Goal: Task Accomplishment & Management: Manage account settings

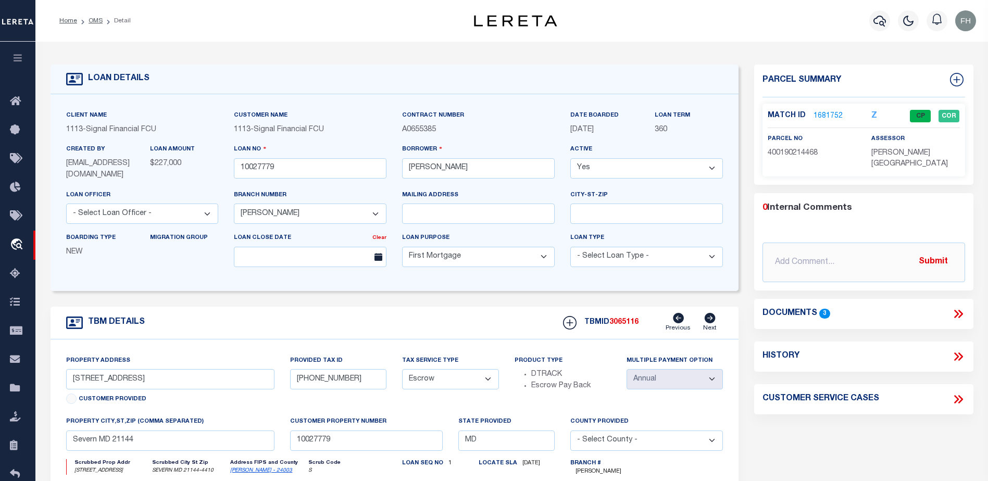
select select "2140"
select select "10"
select select "Escrow"
click at [96, 20] on link "OMS" at bounding box center [96, 21] width 14 height 6
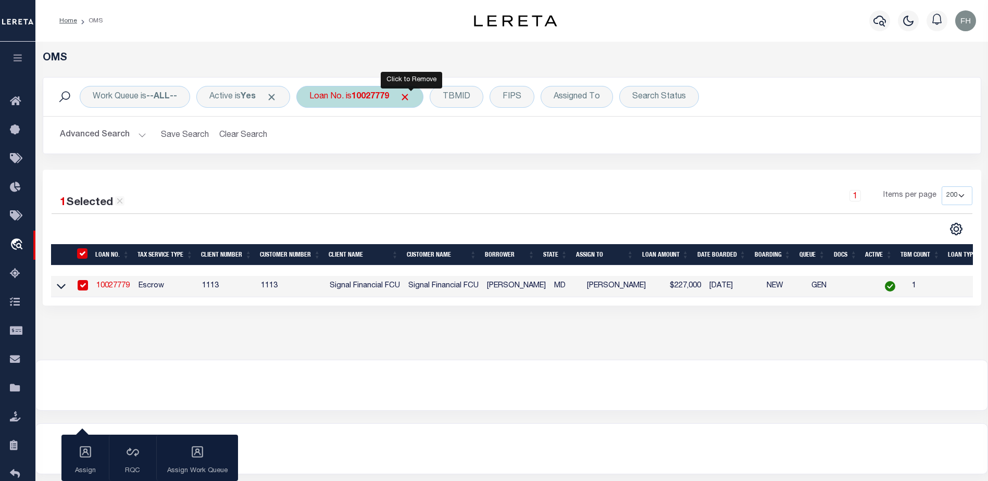
click at [409, 98] on span "Click to Remove" at bounding box center [404, 97] width 11 height 11
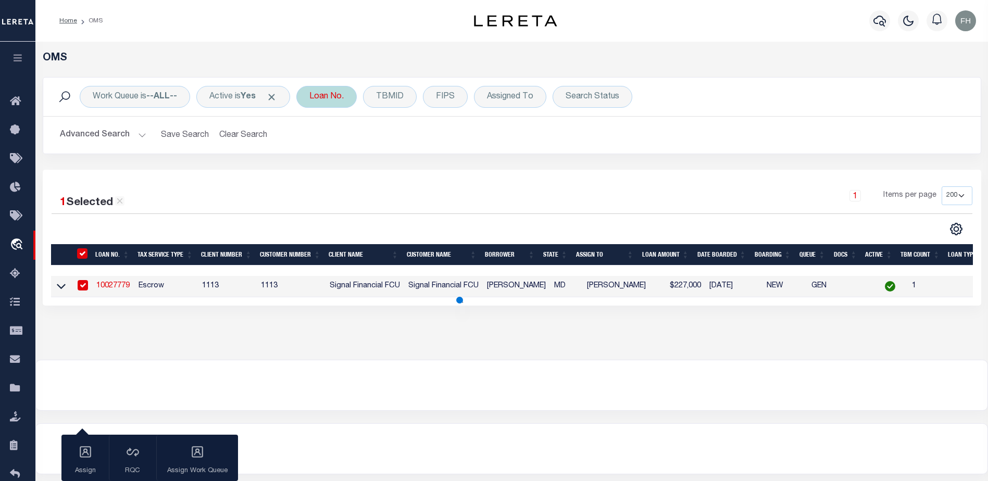
click at [353, 101] on div "Loan No." at bounding box center [326, 97] width 60 height 22
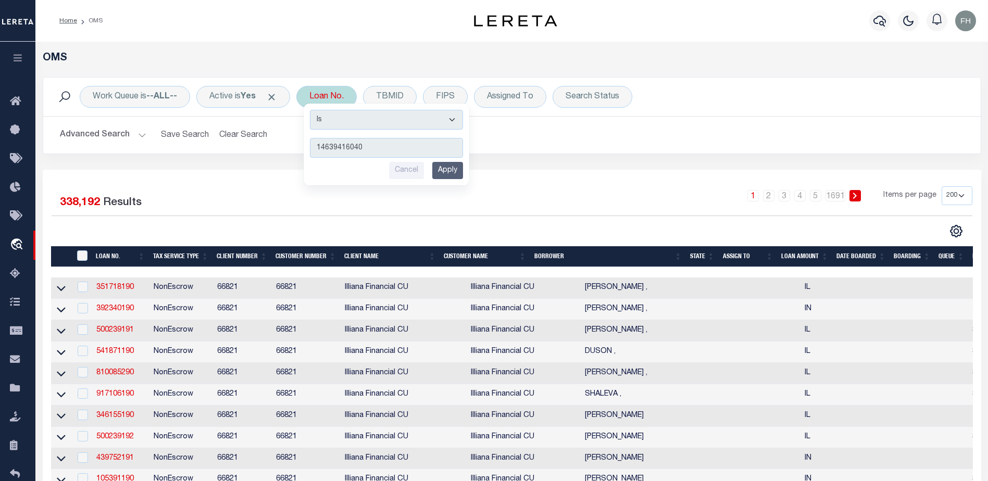
type input "146394160400"
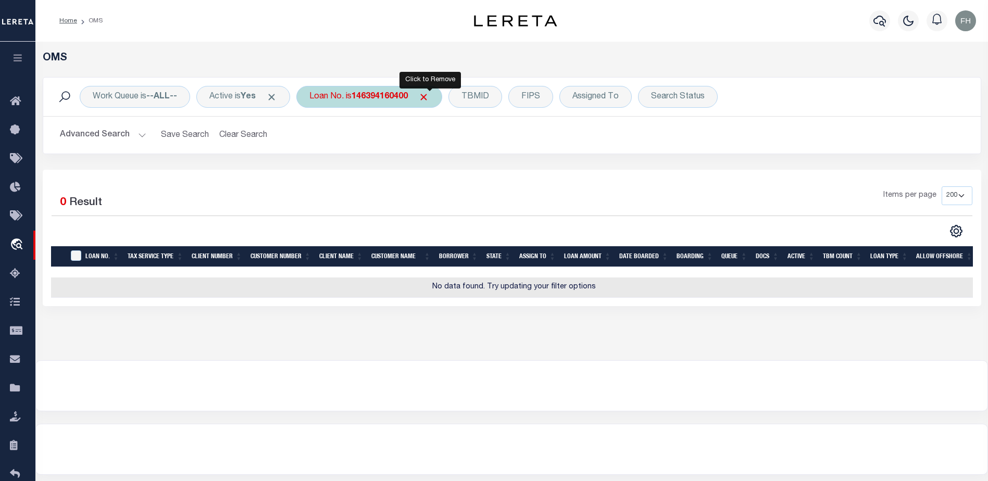
click at [429, 101] on span "Click to Remove" at bounding box center [423, 97] width 11 height 11
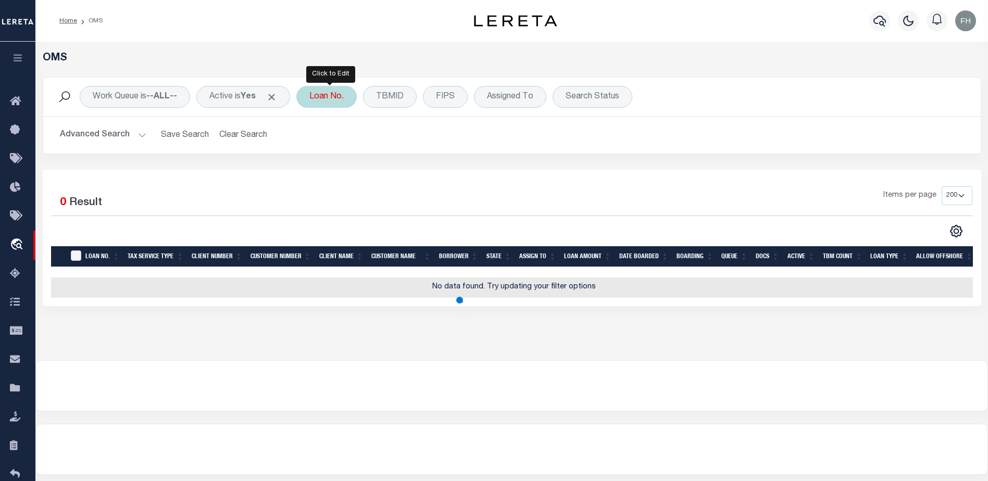
click at [348, 101] on div "Loan No." at bounding box center [326, 97] width 60 height 22
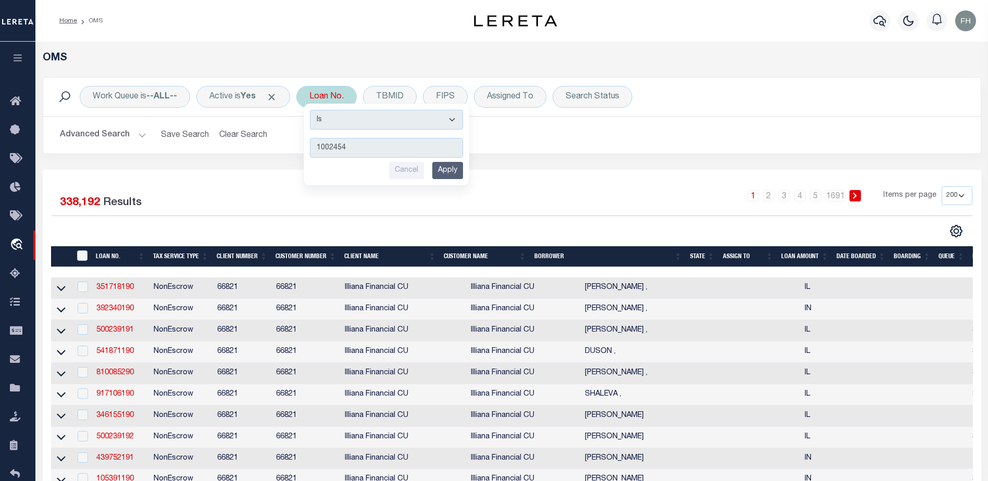
type input "10024545"
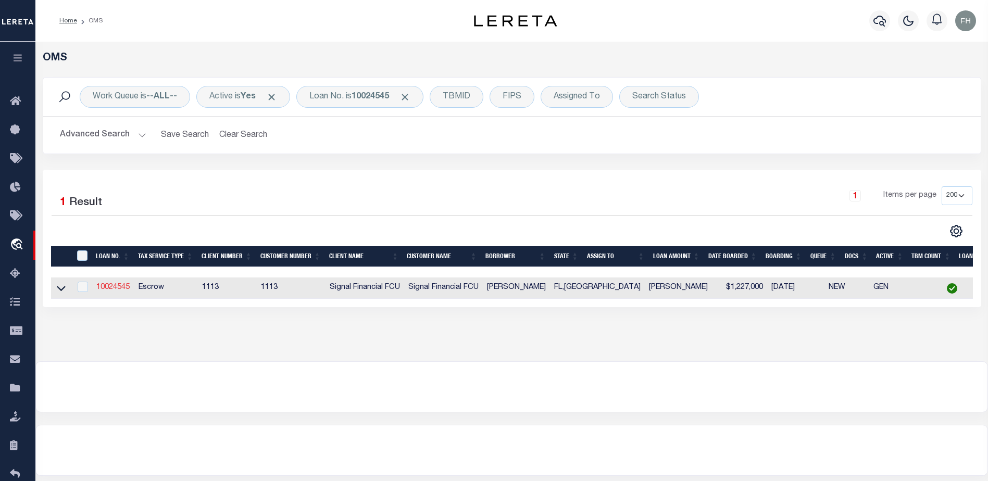
click at [122, 284] on link "10024545" at bounding box center [112, 287] width 33 height 7
type input "10024545"
type input "Christopher White"
select select "2139"
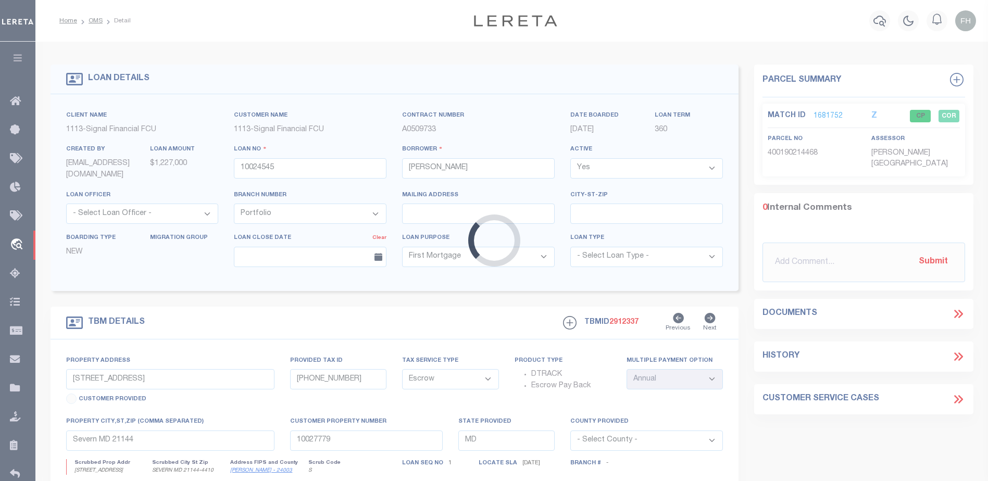
type input "4553 Chase Oaks Drive"
type input "0258070044"
select select
type input "Sarasota FL 34241"
type input "0010024545"
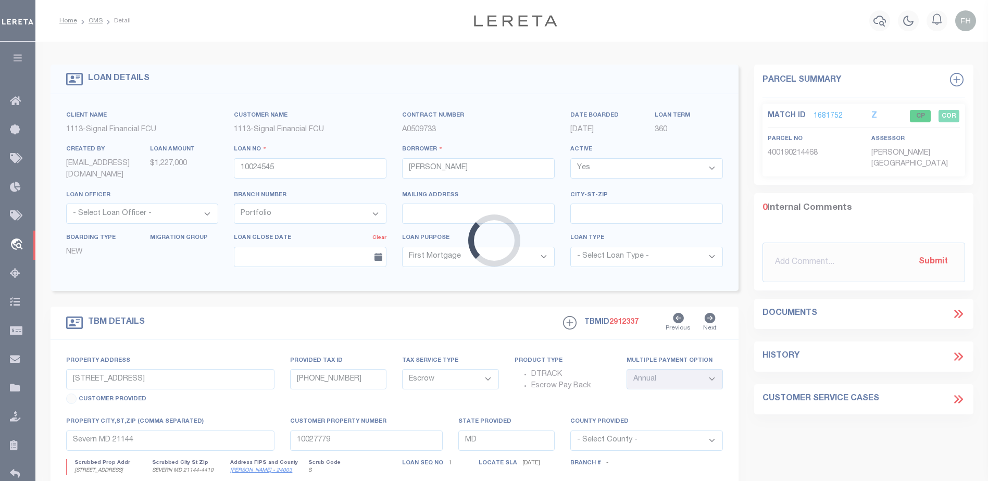
type input "FL"
select select "Sarasota"
type textarea "LOT 33, HERITAGE OAKS GOLF & COUNTRY CLUB, UNIT VI"
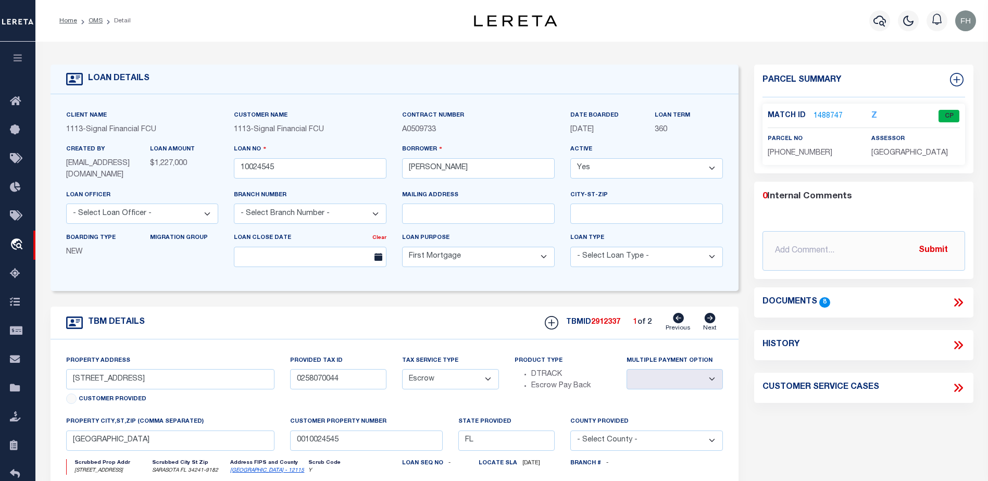
click at [711, 320] on icon at bounding box center [709, 318] width 11 height 10
type input "1586 Lancaster Green"
type input "02-219-90020535"
type input "Annapolis MD 21401"
type input "0400"
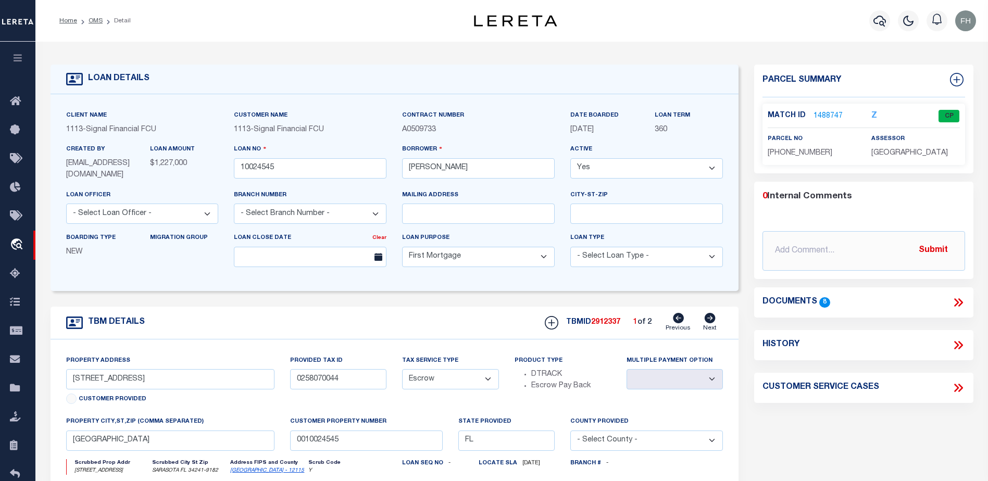
type input "MD"
select select "Anne Arundel"
type textarea "LOT 92, PLAT 2 OF 2, THE DOWNS, SECTION"
select select "1"
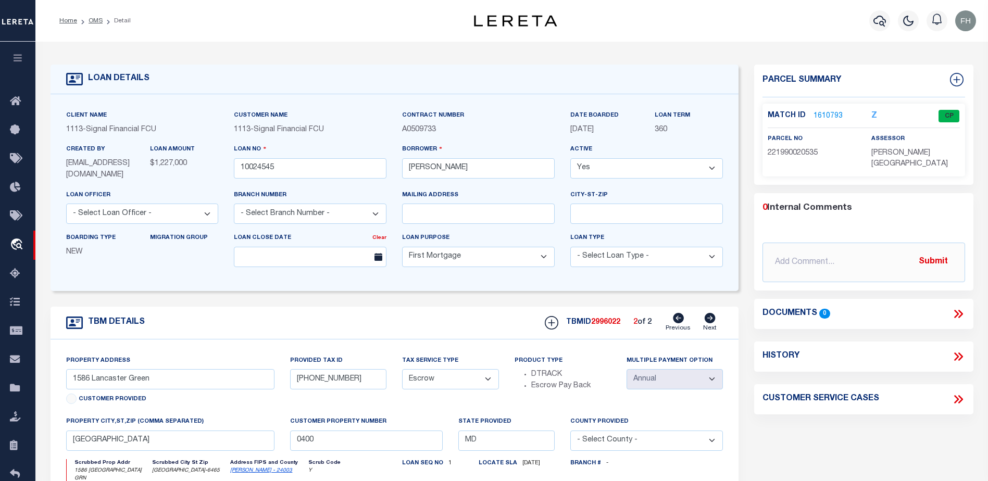
click at [822, 112] on link "1610793" at bounding box center [827, 116] width 29 height 11
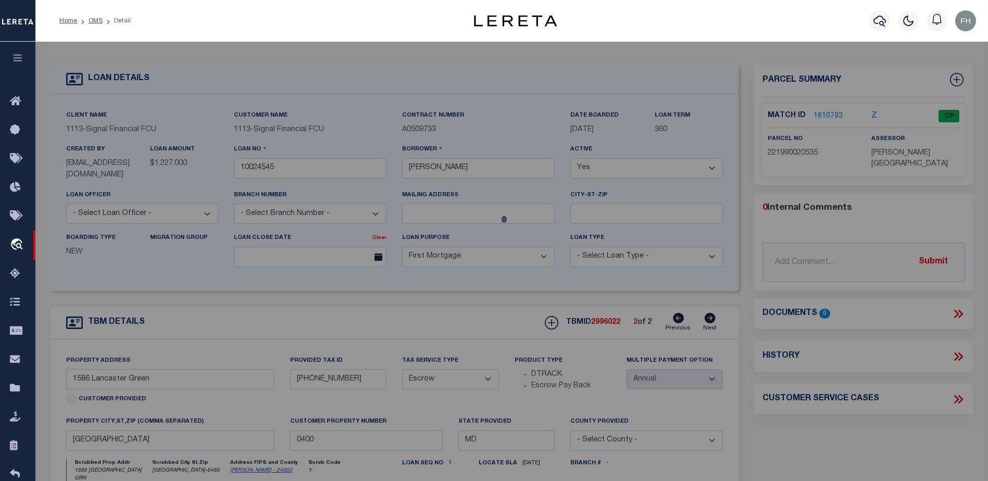
checkbox input "false"
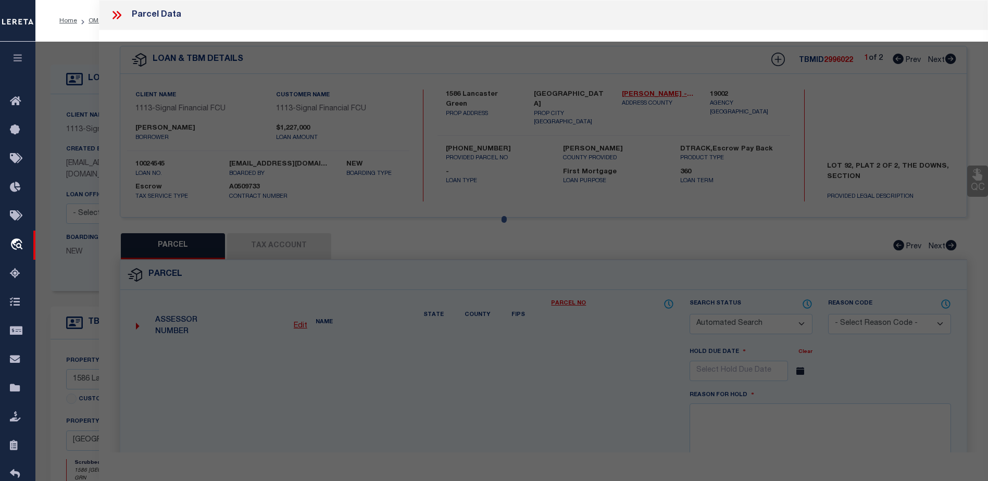
select select "CP"
type input "WHITE CHRISTOPHER L/BRESCH WHITE MARY E"
select select
type input "1586 LANCASTER GREEN"
checkbox input "false"
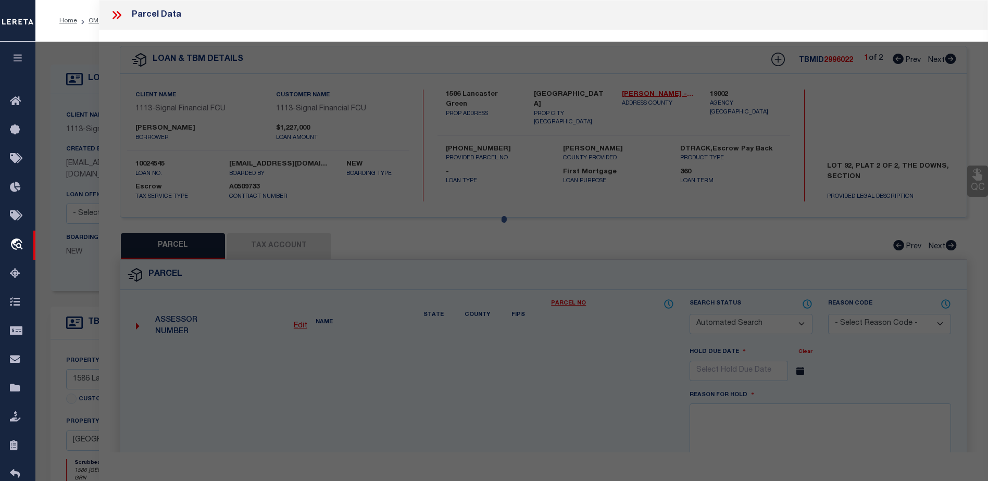
type input "ANNAPOLIS MD 21401"
type textarea "LT 95 SC 12 1586 LANCASTER GREEN THE DOWNS"
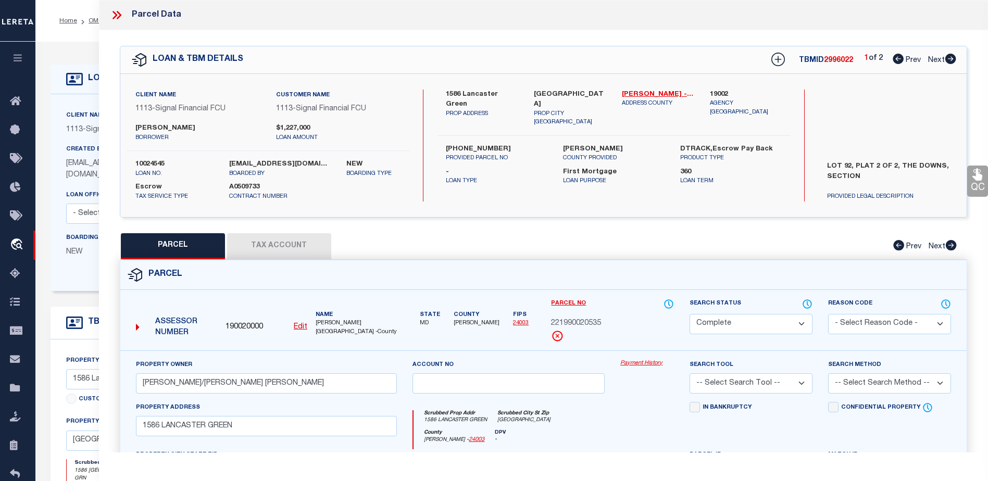
click at [644, 364] on link "Payment History" at bounding box center [647, 363] width 54 height 9
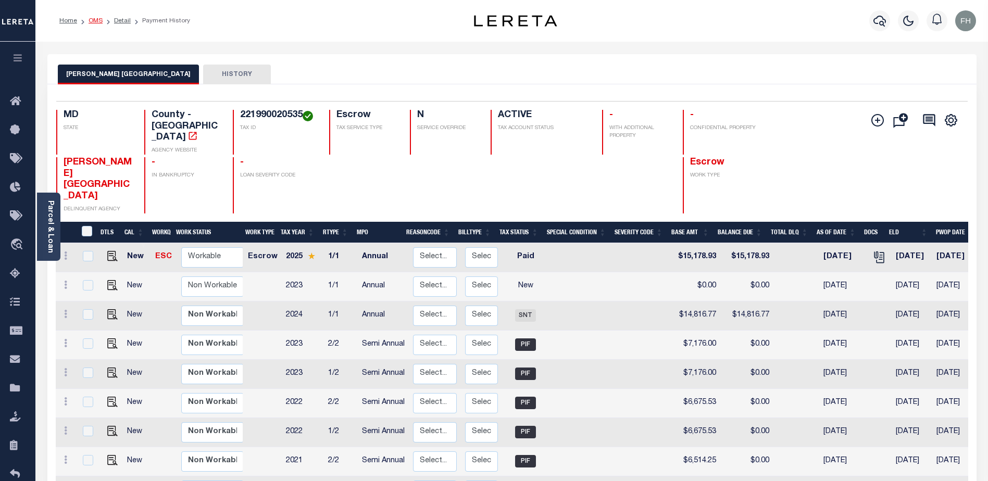
click at [100, 21] on link "OMS" at bounding box center [96, 21] width 14 height 6
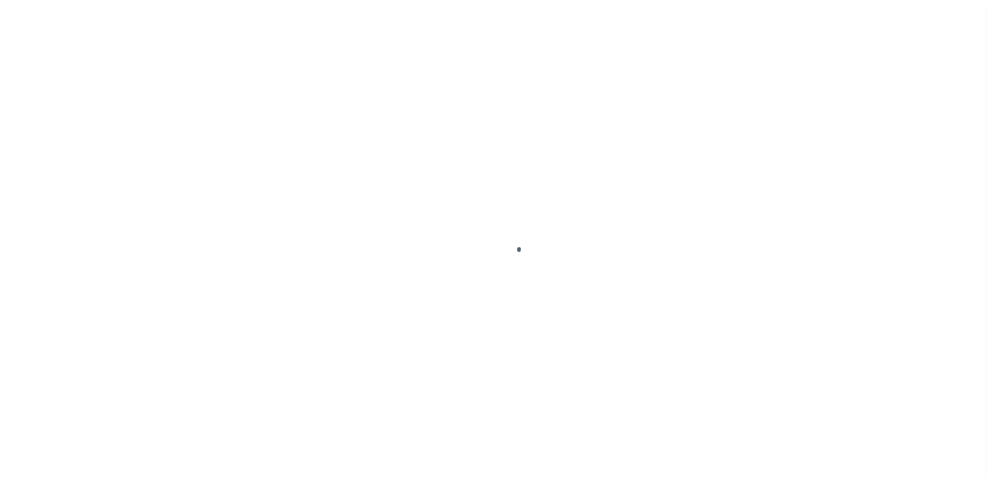
scroll to position [26, 0]
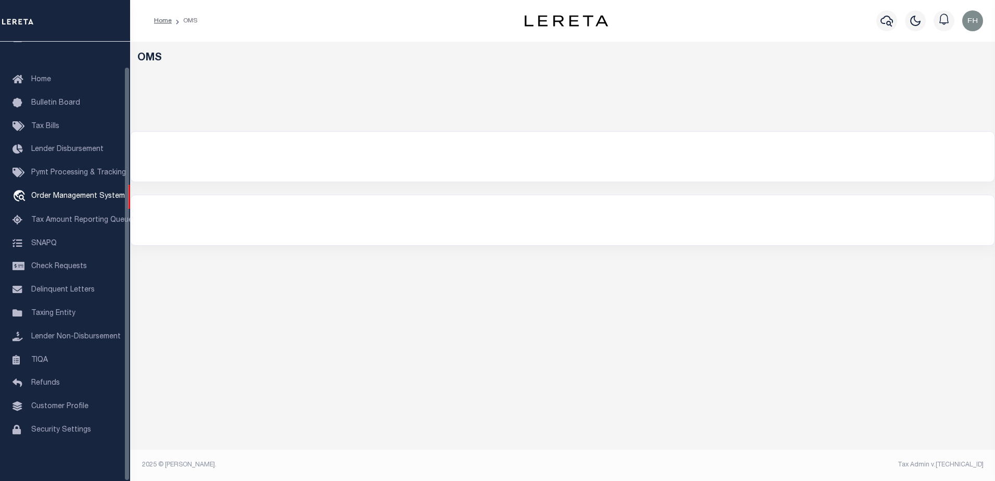
select select "200"
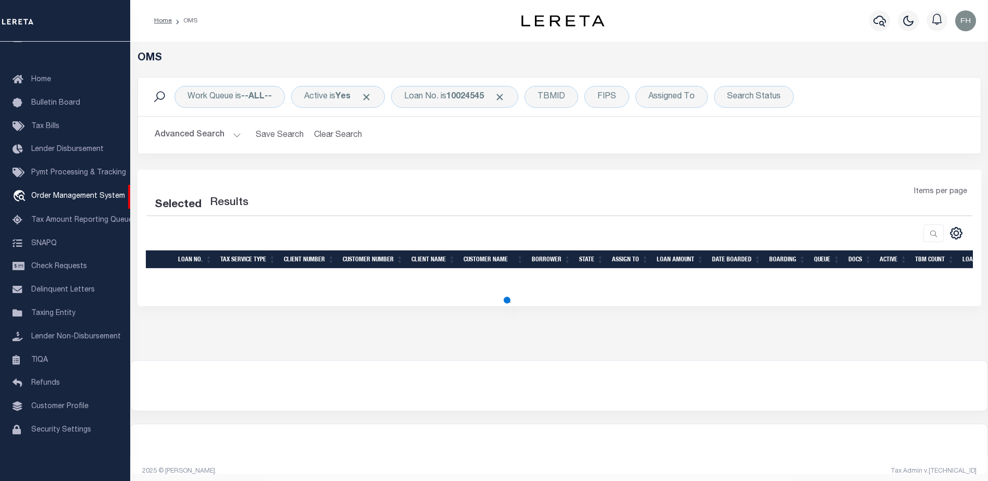
select select "200"
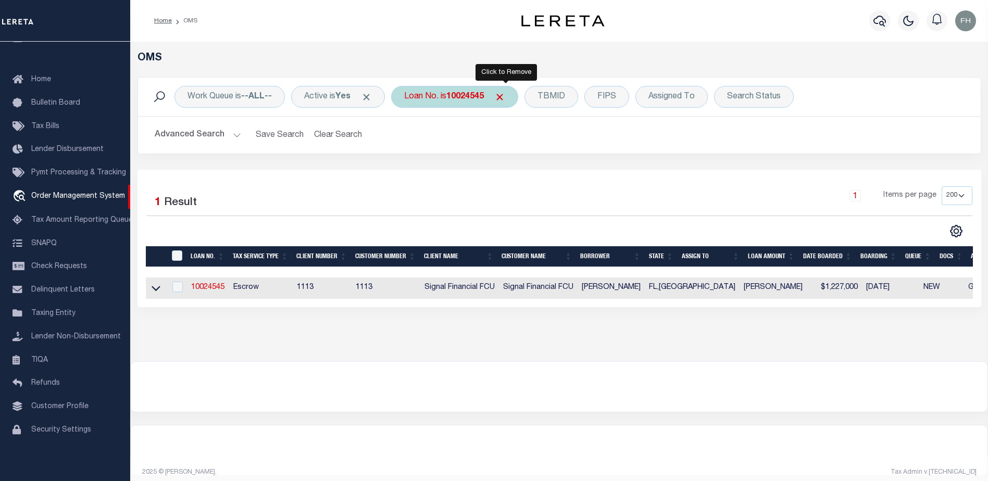
click at [505, 98] on span "Click to Remove" at bounding box center [499, 97] width 11 height 11
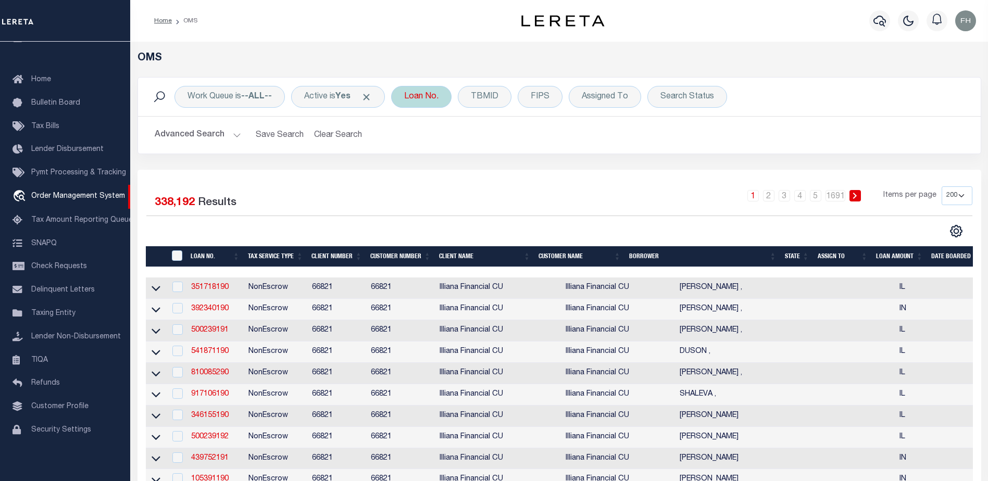
click at [444, 99] on div "Loan No." at bounding box center [421, 97] width 60 height 22
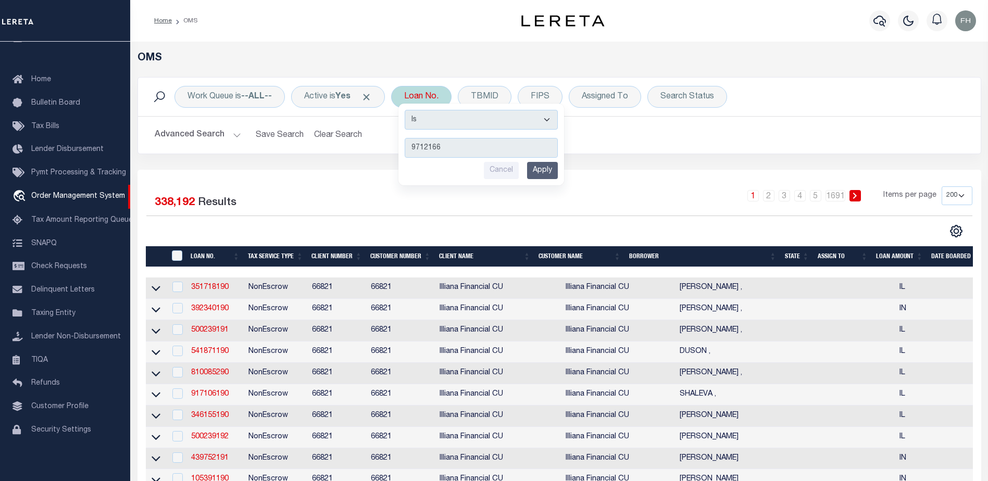
type input "97121667"
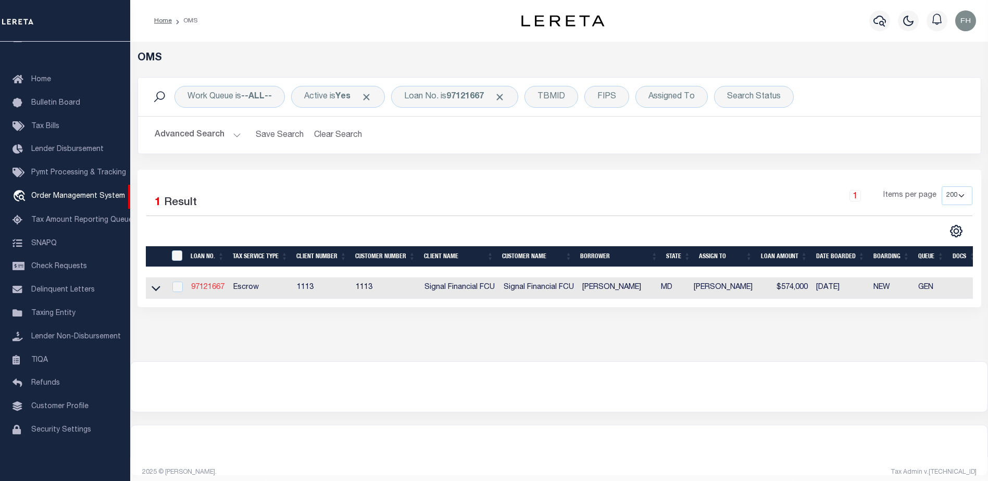
click at [212, 287] on link "97121667" at bounding box center [207, 287] width 33 height 7
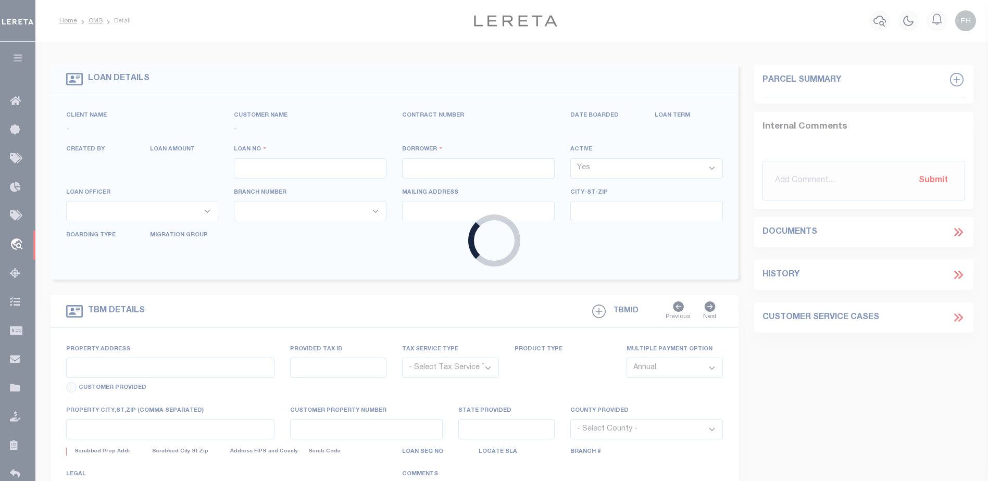
type input "97121667"
type input "Gregory Bernard Bulter"
select select
select select "10"
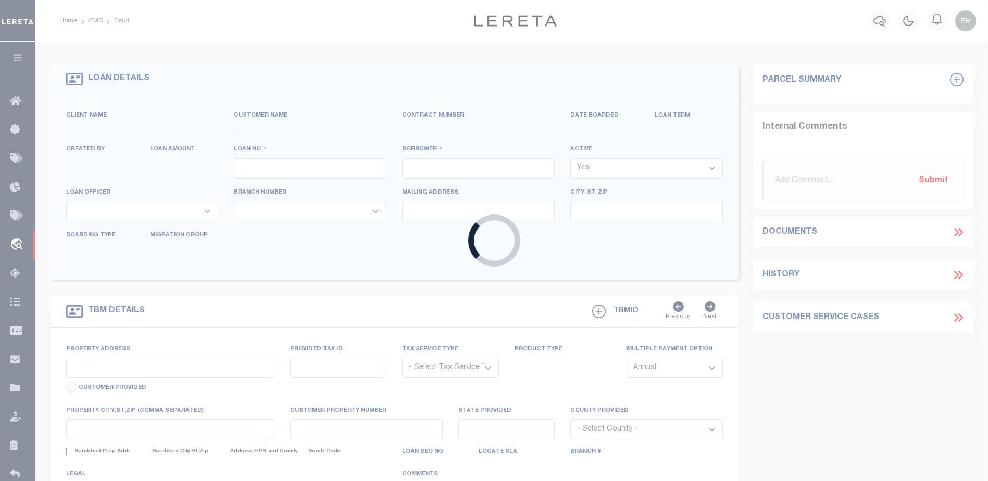
select select "Escrow"
type input "621 Wood Trail Road"
type input "02-646-90035219"
type input "Annapolis MD 21401"
type input "0401"
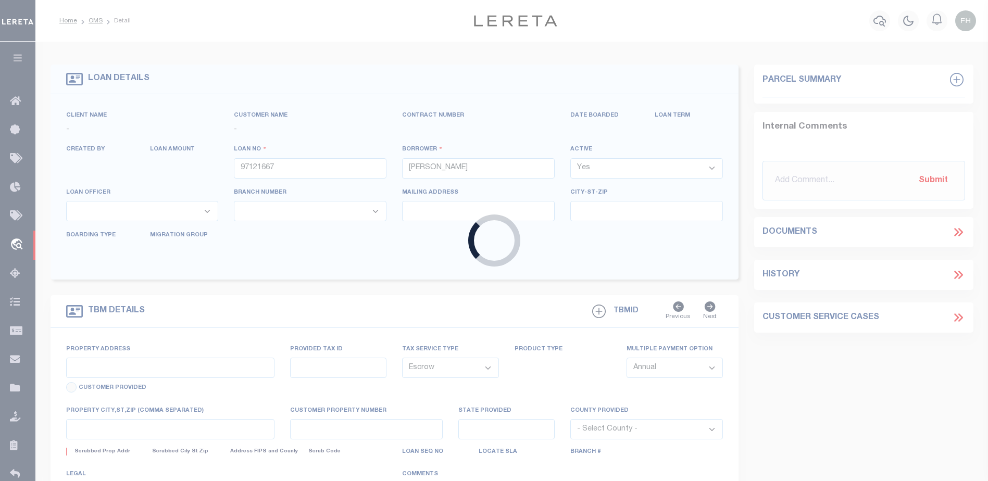
type input "MD"
select select
type textarea "LOT 24, SECTION 6, PLAT 8 OF 8, THE RIDGES OF ANNAPOLIS"
select select "2139"
select select "2"
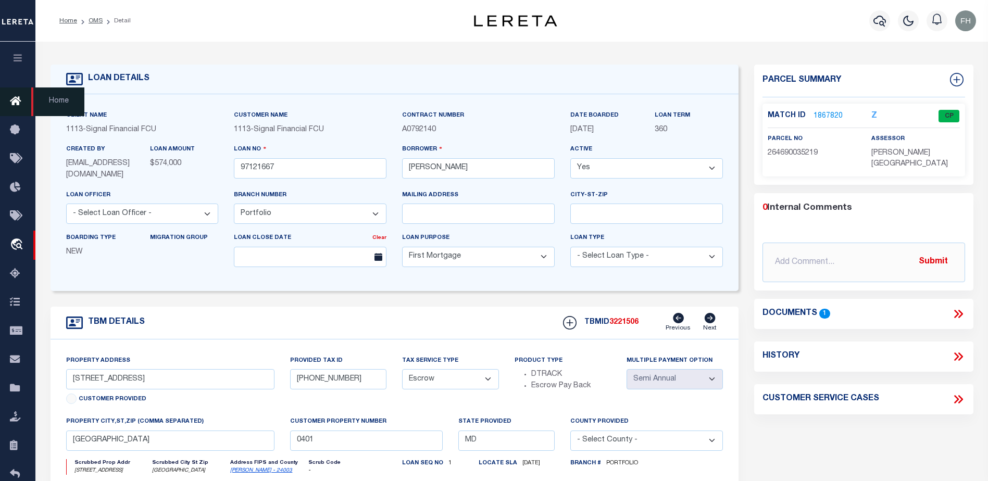
click at [16, 103] on icon at bounding box center [18, 101] width 17 height 13
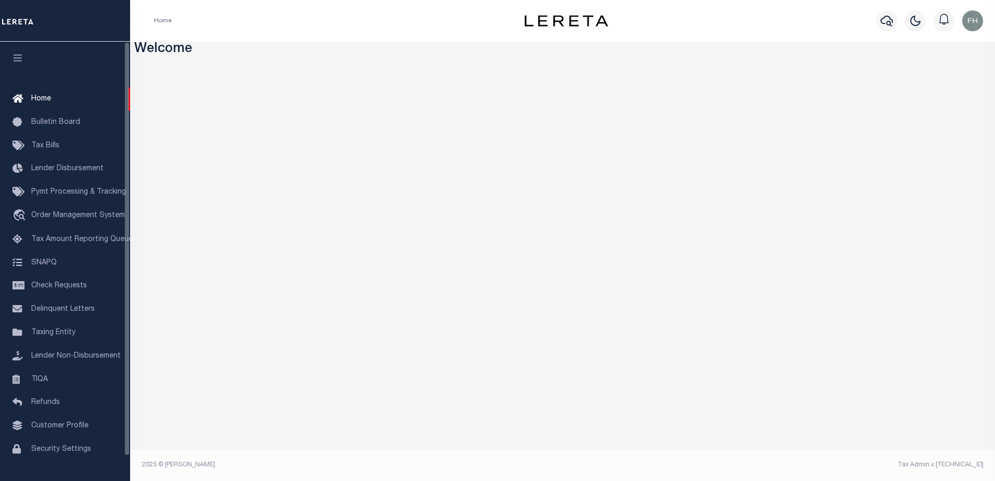
scroll to position [1, 0]
click at [125, 168] on div "Home Bulletin Board Tax Bills Lender Disbursement Pymt Processing & Tracking tr…" at bounding box center [65, 261] width 130 height 439
click at [44, 427] on span "Customer Profile" at bounding box center [59, 425] width 57 height 7
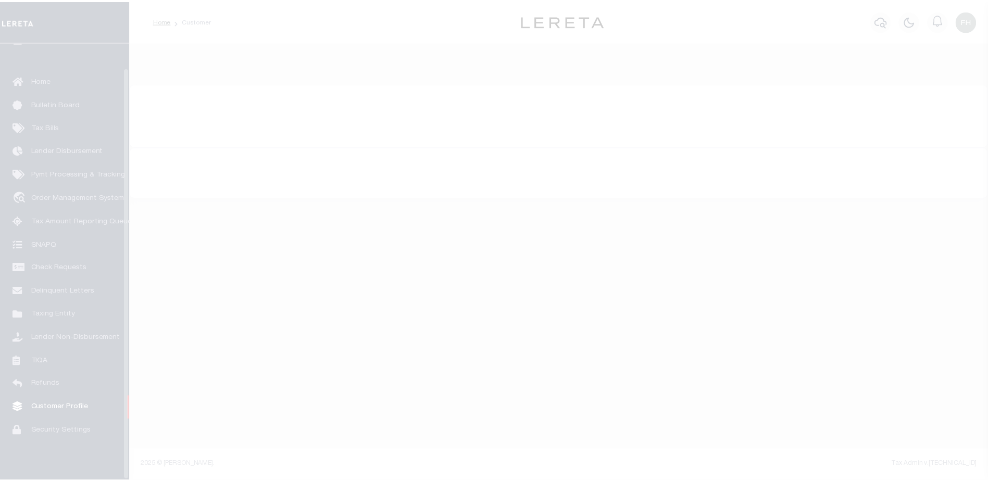
scroll to position [26, 0]
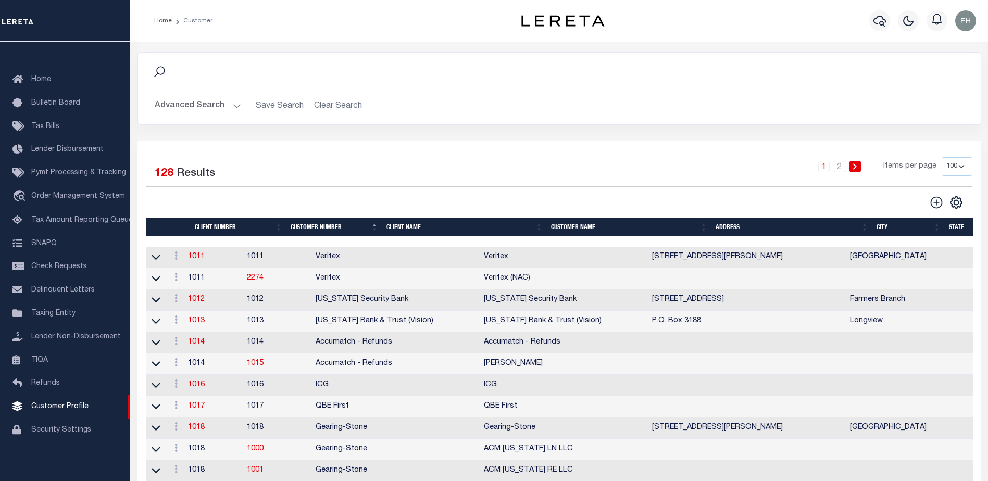
click at [407, 224] on th "Client Name" at bounding box center [464, 227] width 165 height 18
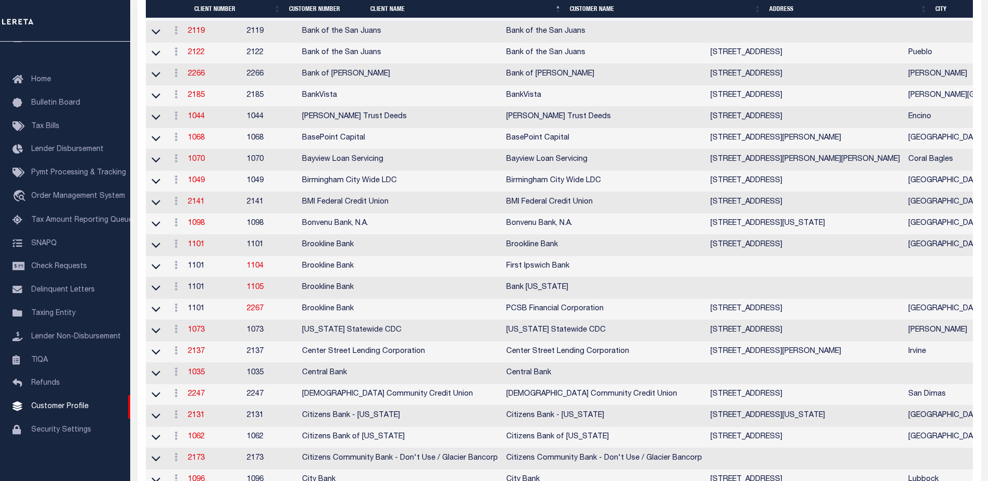
scroll to position [661, 0]
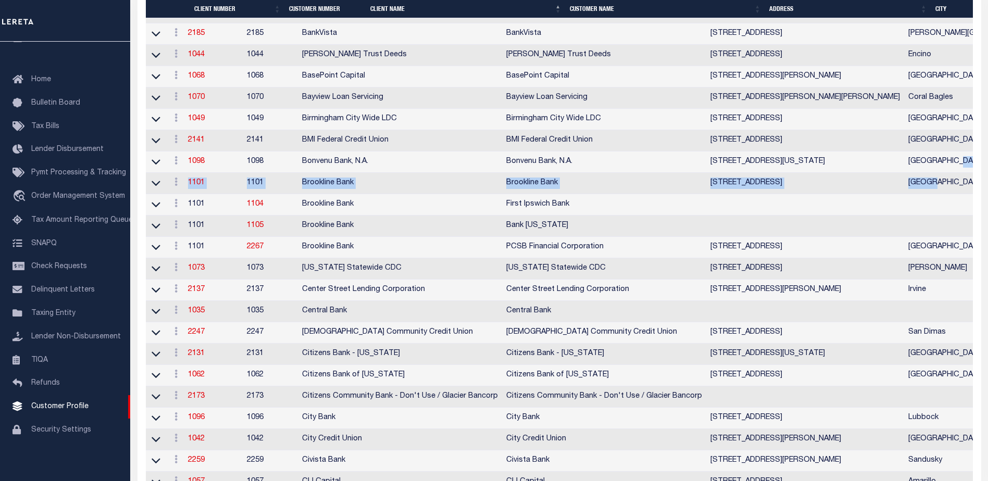
drag, startPoint x: 987, startPoint y: 172, endPoint x: 987, endPoint y: 196, distance: 23.9
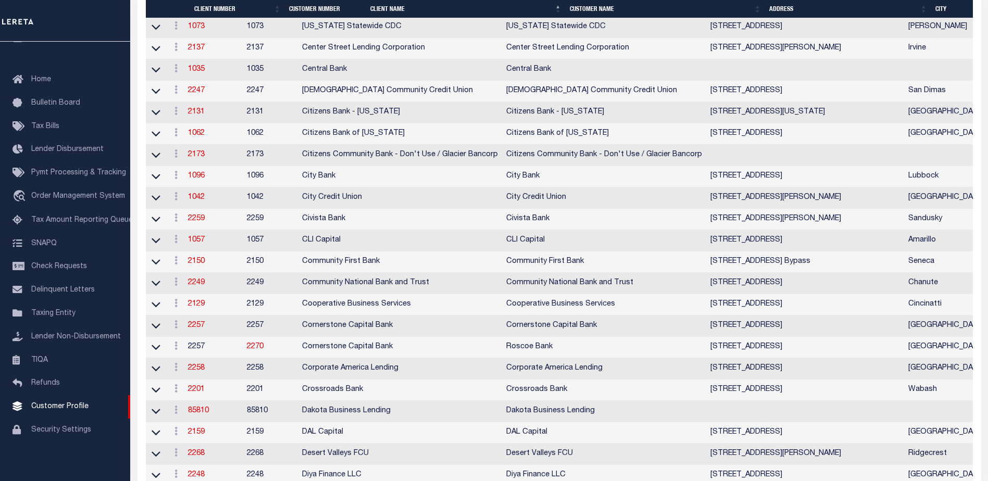
scroll to position [882, 0]
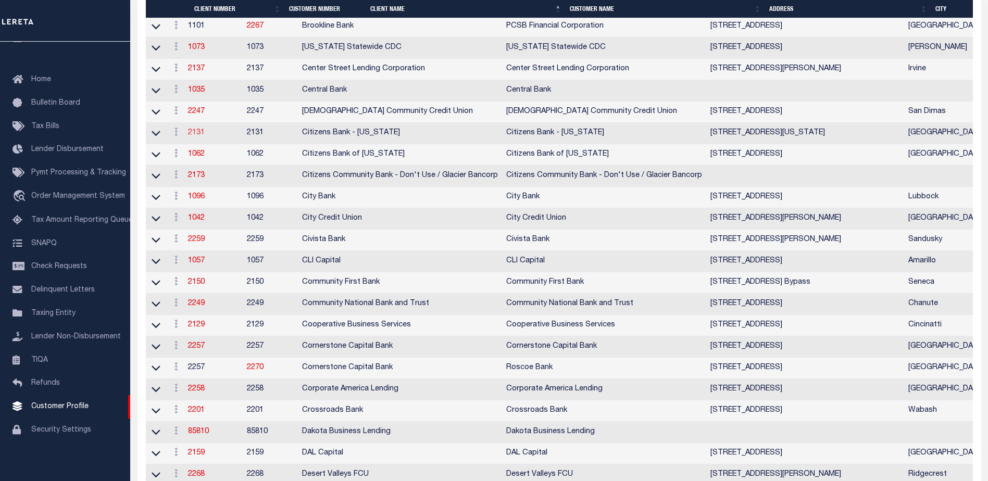
click at [199, 136] on link "2131" at bounding box center [196, 132] width 17 height 7
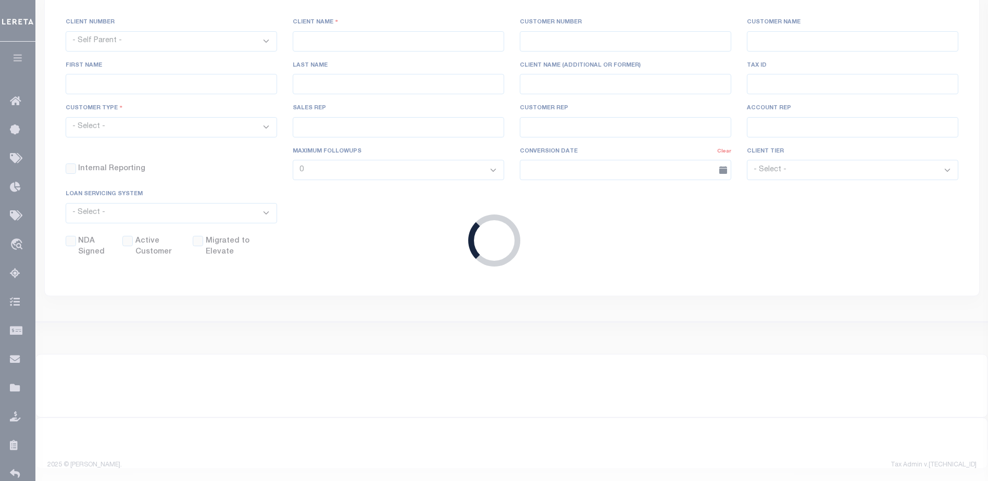
scroll to position [175, 0]
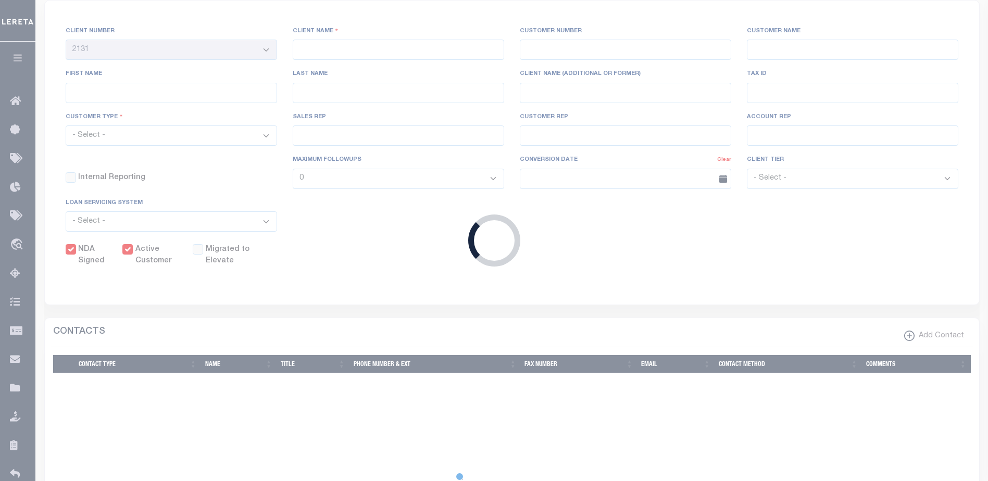
select select
type input "Citizens Bank - [US_STATE]"
type input "2131"
type input "Citizens Bank - [US_STATE]"
type input "Alyssa"
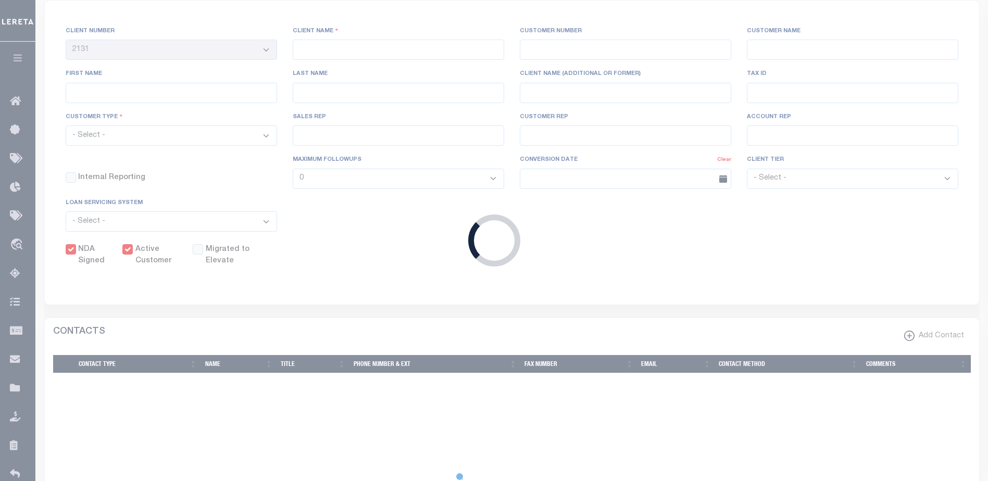
type input "[PERSON_NAME]"
select select "Mixed Portfolio"
type input "[PERSON_NAME]"
checkbox input "true"
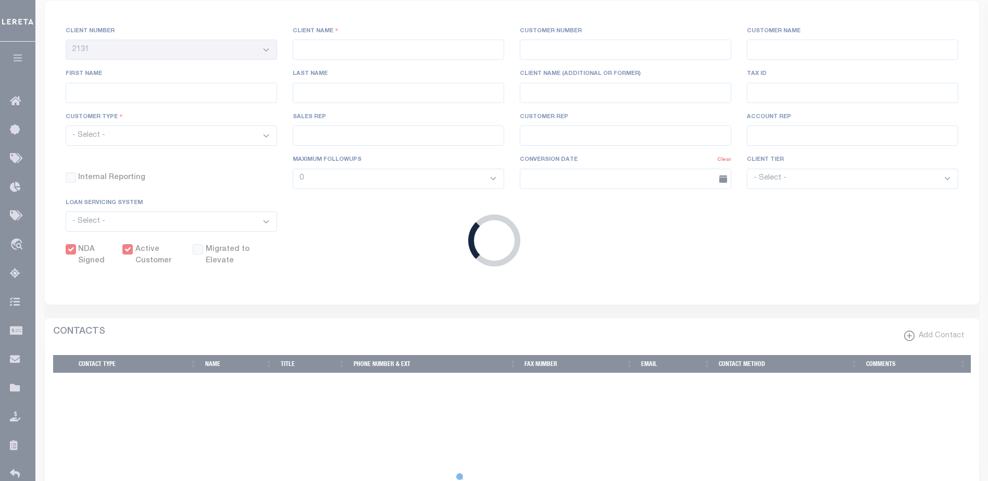
checkbox input "true"
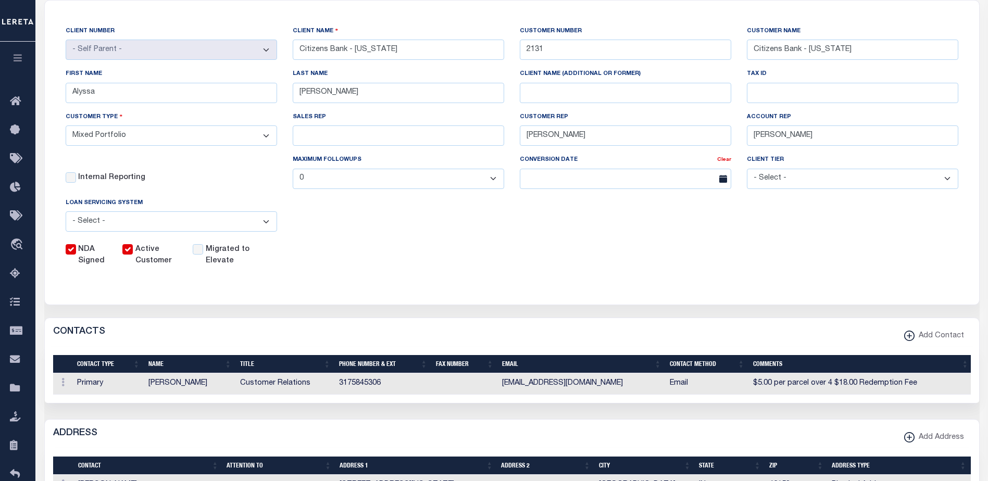
scroll to position [0, 0]
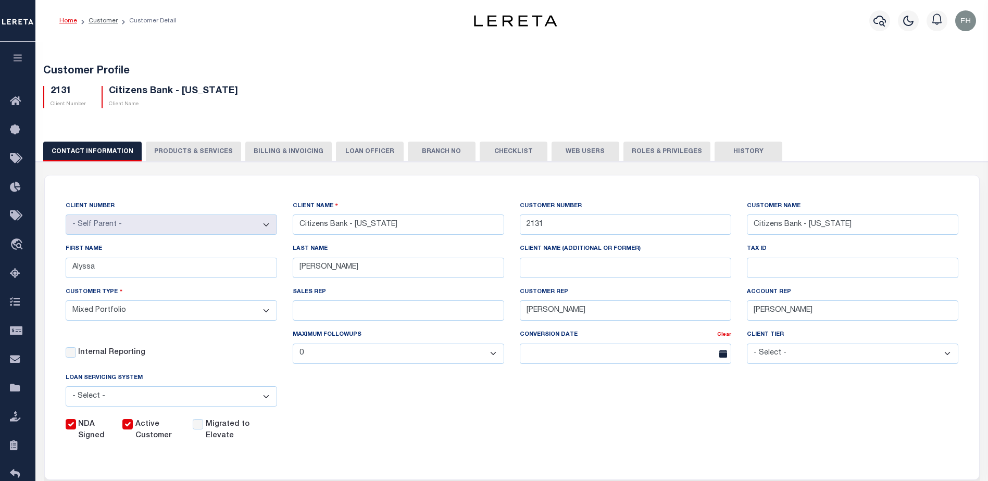
click at [567, 150] on button "Web Users" at bounding box center [585, 152] width 68 height 20
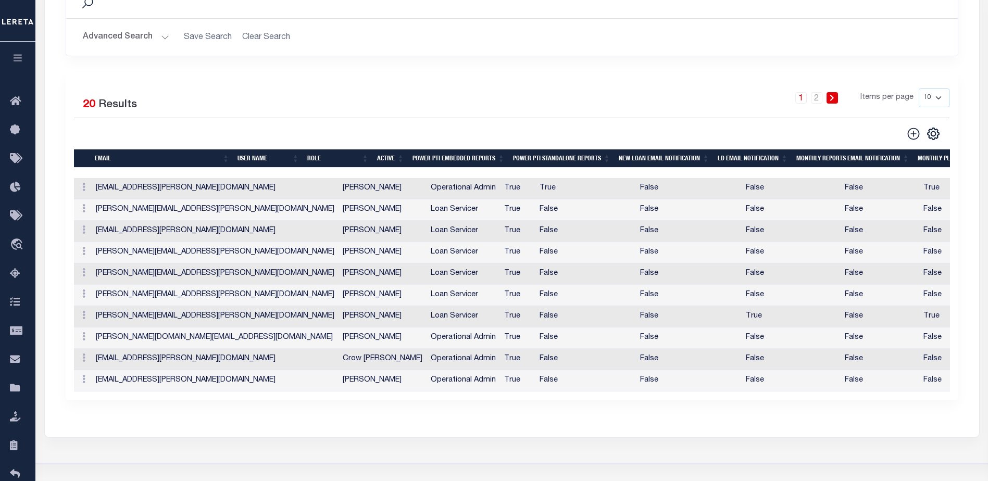
scroll to position [219, 0]
